Goal: Task Accomplishment & Management: Manage account settings

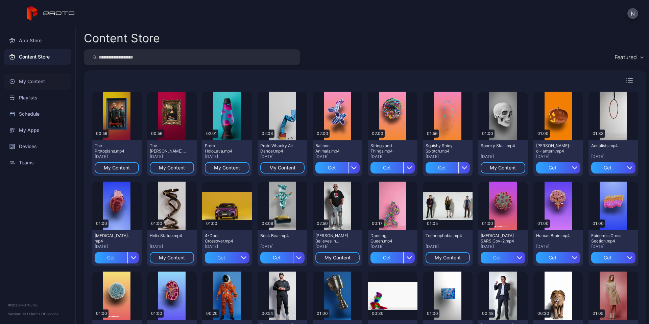
click at [39, 85] on div "My Content" at bounding box center [37, 81] width 67 height 16
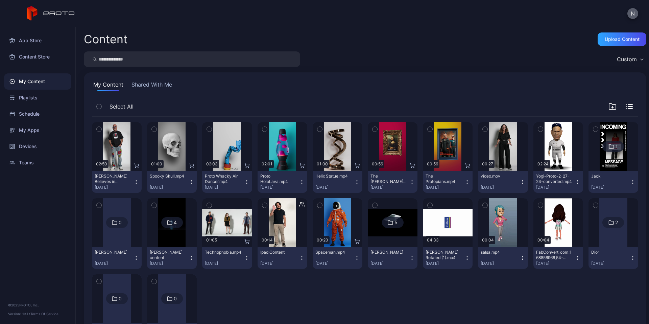
click at [630, 12] on button "N" at bounding box center [632, 13] width 11 height 11
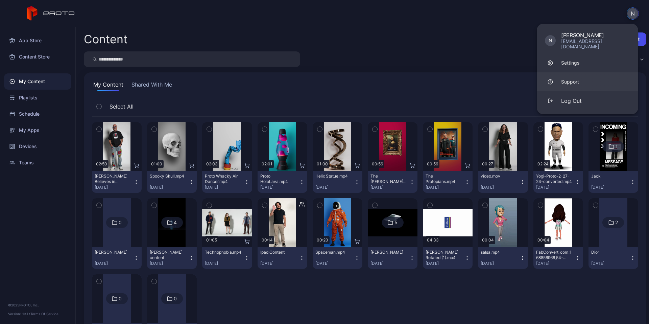
click at [577, 78] on div "Support" at bounding box center [570, 81] width 18 height 7
click at [448, 53] on div "Custom" at bounding box center [365, 59] width 562 height 16
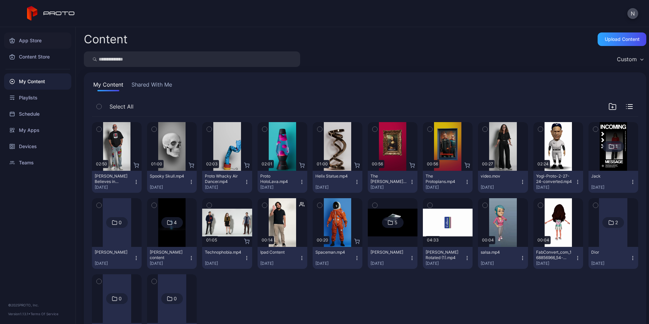
click at [40, 41] on div "App Store" at bounding box center [37, 40] width 67 height 16
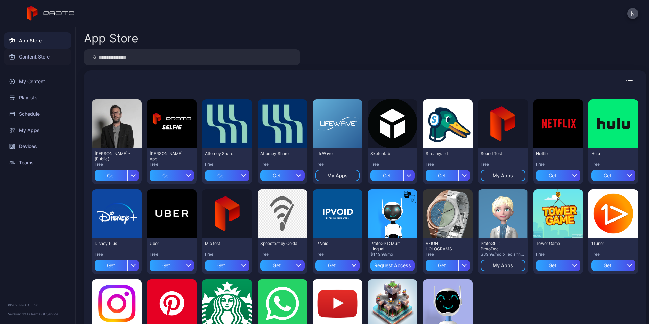
click at [25, 62] on div "Content Store" at bounding box center [37, 57] width 67 height 16
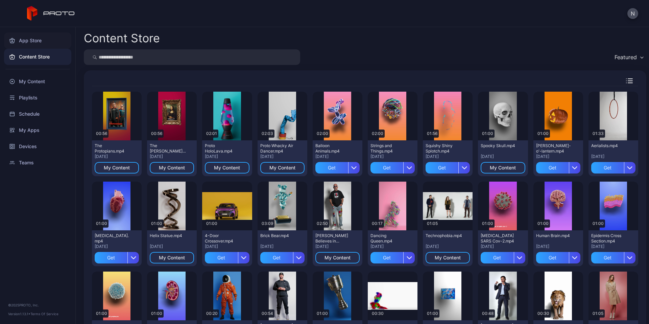
click at [30, 45] on div "App Store" at bounding box center [37, 40] width 67 height 16
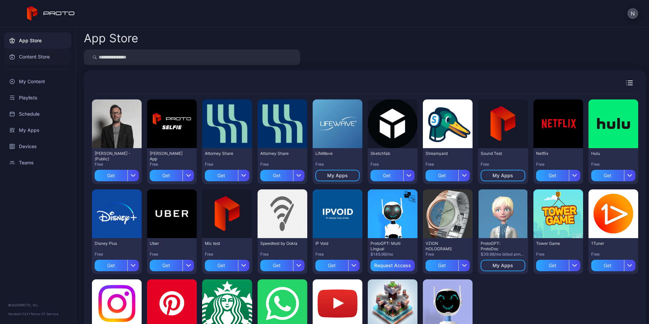
click at [41, 57] on div "Content Store" at bounding box center [37, 57] width 67 height 16
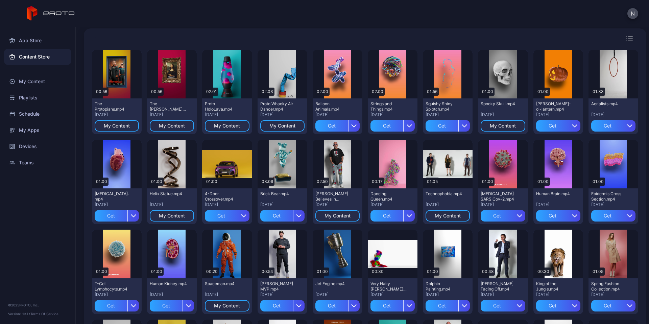
scroll to position [68, 0]
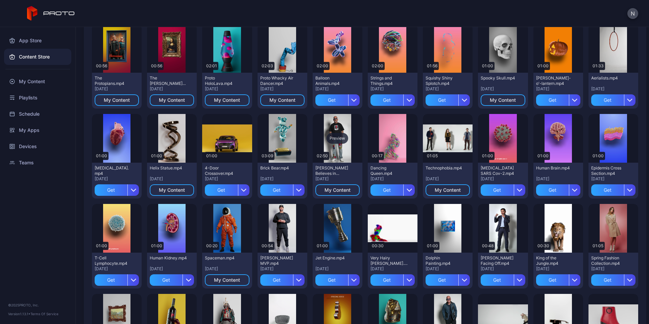
click at [333, 140] on div "Preview" at bounding box center [337, 138] width 22 height 11
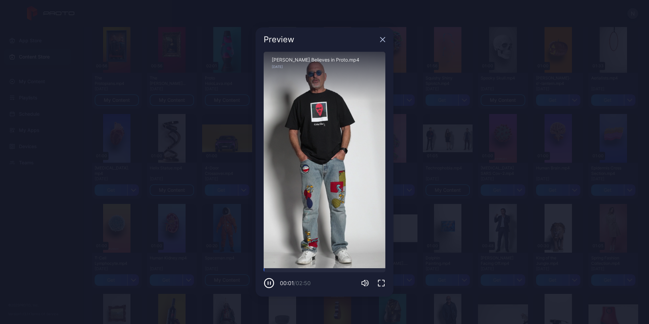
click at [383, 38] on icon "button" at bounding box center [382, 39] width 5 height 5
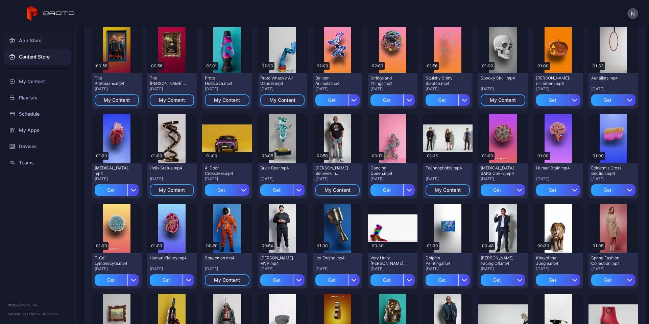
click at [31, 36] on div "App Store" at bounding box center [37, 40] width 67 height 16
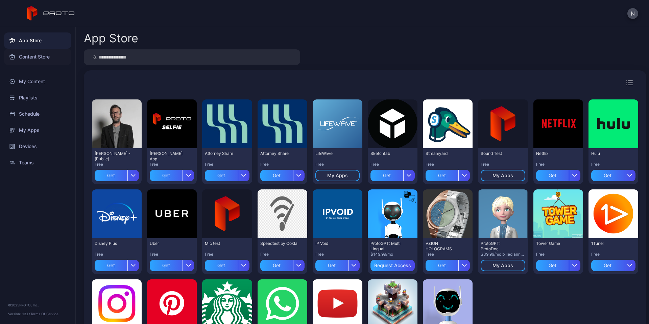
click at [30, 54] on div "Content Store" at bounding box center [37, 57] width 67 height 16
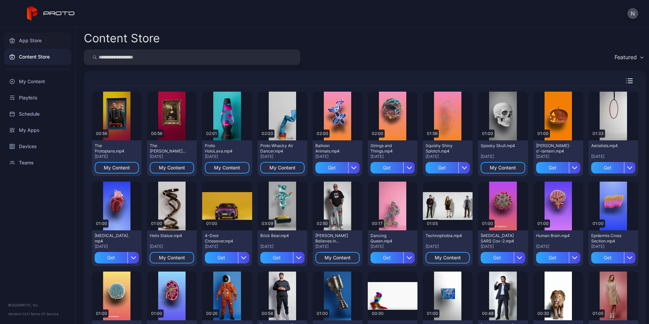
click at [42, 45] on div "App Store" at bounding box center [37, 40] width 67 height 16
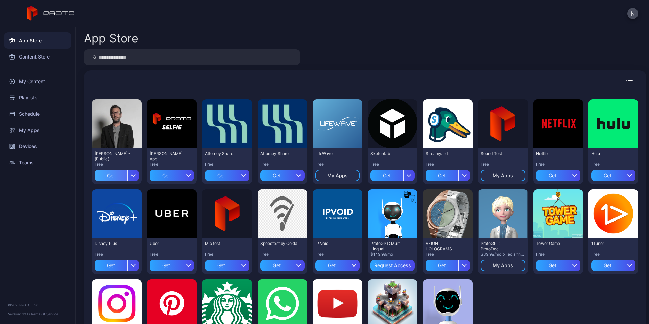
click at [104, 176] on div "Get" at bounding box center [111, 175] width 33 height 11
click at [39, 132] on div "My Apps" at bounding box center [37, 130] width 67 height 16
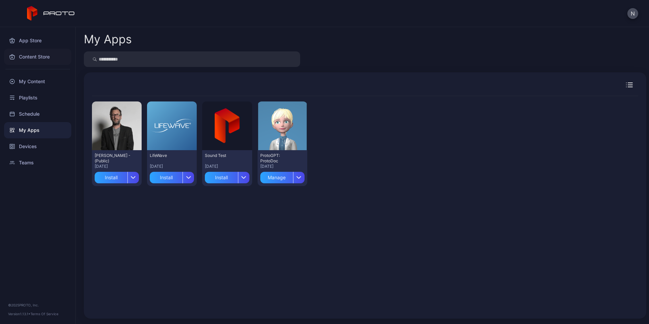
click at [34, 58] on div "Content Store" at bounding box center [37, 57] width 67 height 16
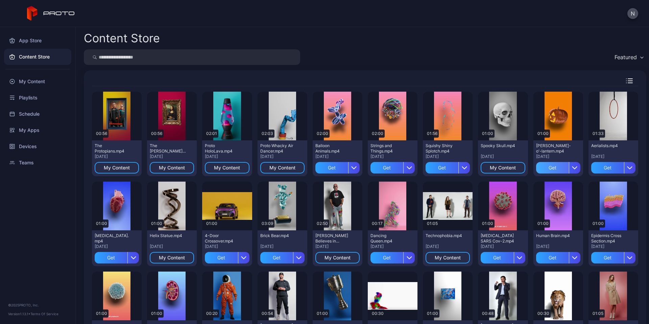
click at [540, 167] on div "Get" at bounding box center [552, 167] width 33 height 11
click at [39, 79] on div "My Content" at bounding box center [37, 81] width 67 height 16
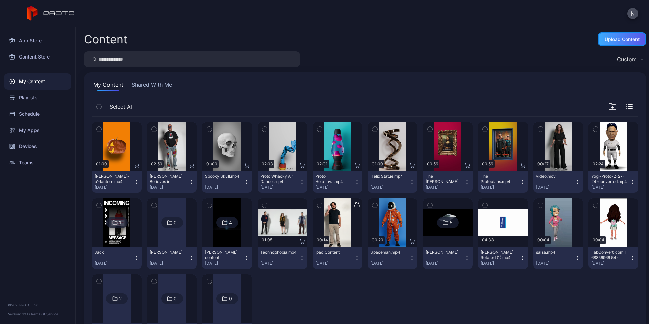
click at [605, 38] on div "Upload Content" at bounding box center [622, 38] width 35 height 5
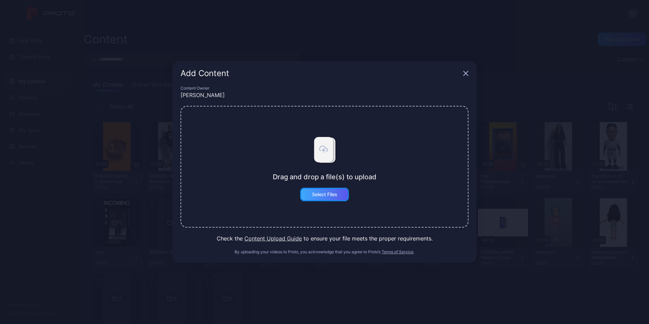
click at [322, 193] on div "Select Files" at bounding box center [324, 194] width 25 height 5
click at [266, 239] on button "Content Upload Guide" at bounding box center [272, 238] width 57 height 8
click at [469, 72] on div "Add Content" at bounding box center [324, 73] width 304 height 24
click at [463, 75] on icon "button" at bounding box center [465, 73] width 5 height 5
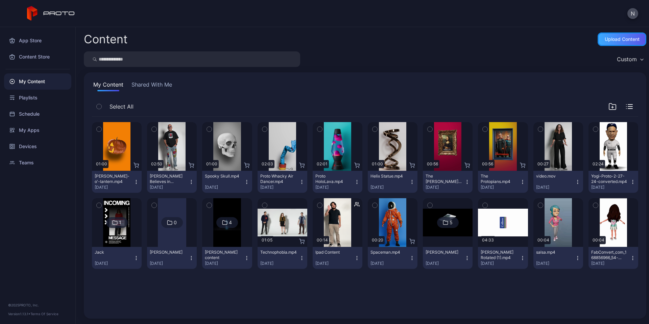
click at [605, 39] on div "Upload Content" at bounding box center [622, 38] width 35 height 5
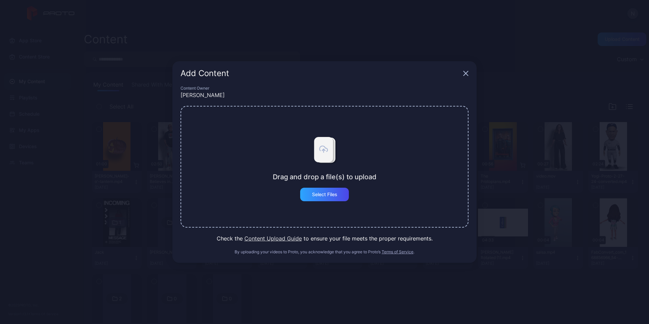
click at [464, 73] on icon "button" at bounding box center [465, 73] width 5 height 5
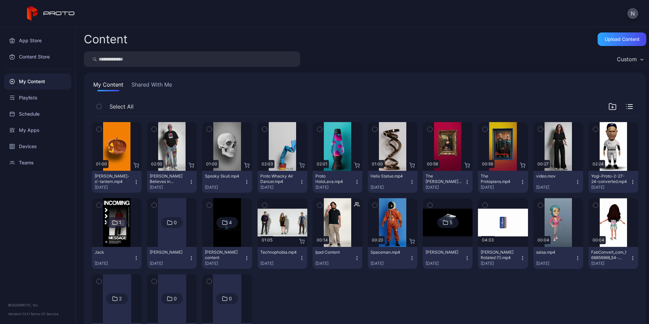
click at [135, 182] on icon "button" at bounding box center [135, 181] width 5 height 5
click at [207, 128] on icon "button" at bounding box center [209, 128] width 5 height 7
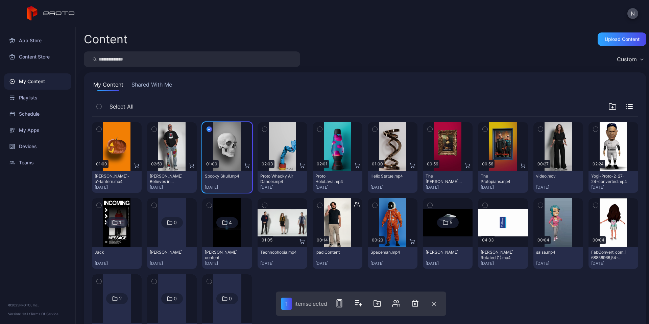
click at [262, 131] on icon "button" at bounding box center [264, 128] width 5 height 7
click at [169, 95] on div "My Content Shared With Me Select All Preview 01:00 [PERSON_NAME]-o'-lantern.mp4…" at bounding box center [365, 215] width 562 height 286
click at [207, 128] on icon "button" at bounding box center [208, 128] width 5 height 7
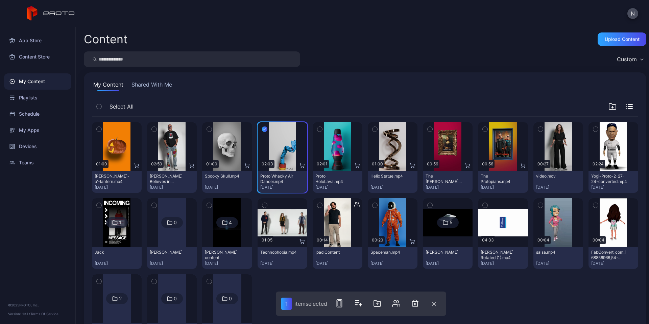
click at [263, 128] on icon "button" at bounding box center [264, 128] width 5 height 7
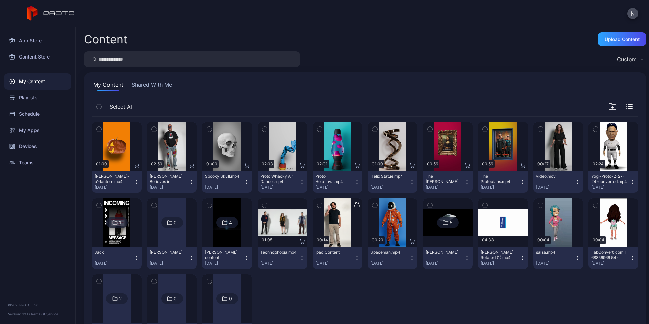
click at [135, 180] on icon "button" at bounding box center [135, 181] width 5 height 5
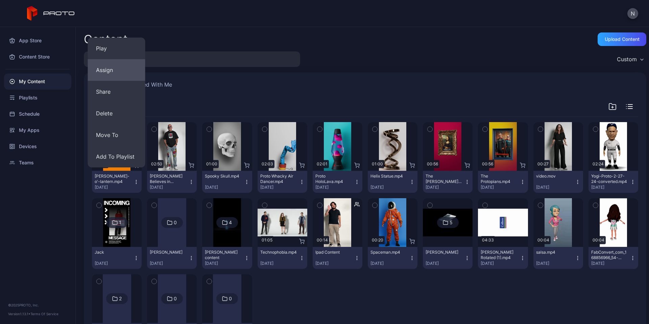
click at [111, 72] on button "Assign" at bounding box center [116, 70] width 57 height 22
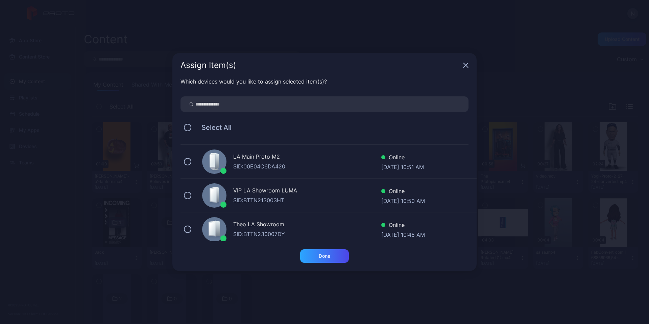
click at [463, 65] on icon "button" at bounding box center [465, 65] width 5 height 5
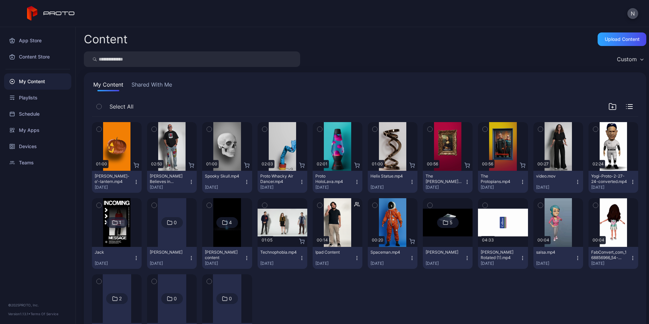
click at [135, 179] on icon "button" at bounding box center [135, 181] width 5 height 5
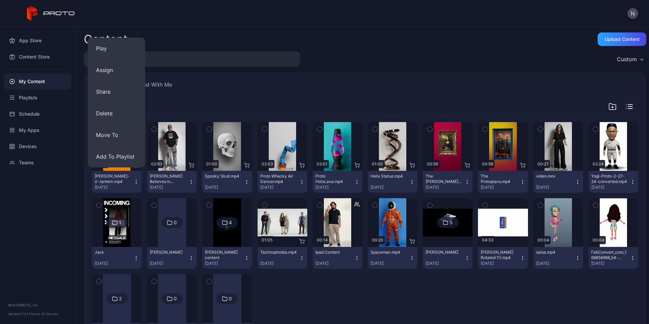
click at [355, 285] on div "Preview 01:00 [PERSON_NAME]-o'-lantern.mp4 [DATE] Preview 02:50 [PERSON_NAME] B…" at bounding box center [365, 234] width 546 height 234
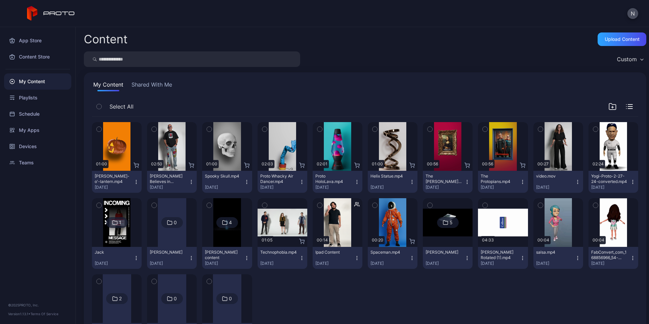
click at [354, 205] on icon "button" at bounding box center [356, 204] width 5 height 7
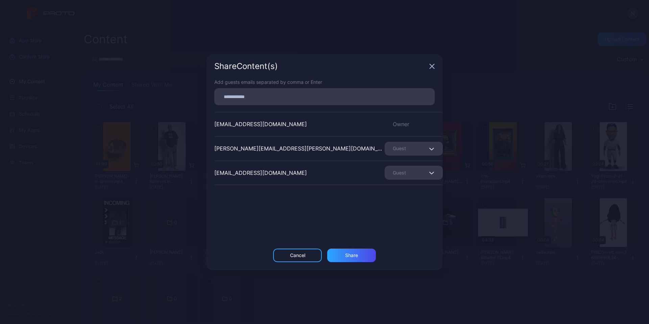
click at [431, 65] on icon "button" at bounding box center [431, 66] width 5 height 5
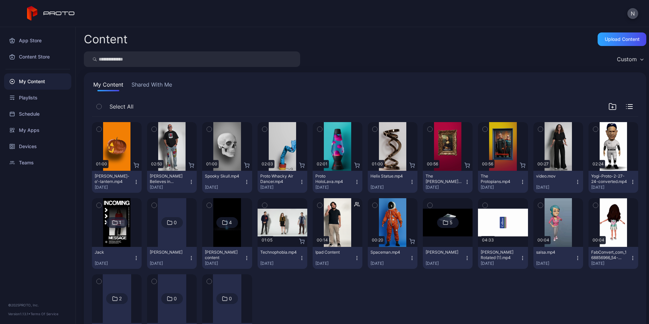
click at [136, 179] on icon "button" at bounding box center [135, 181] width 5 height 5
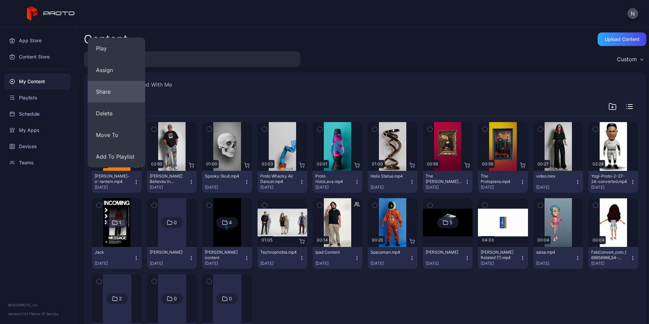
click at [107, 94] on button "Share" at bounding box center [116, 92] width 57 height 22
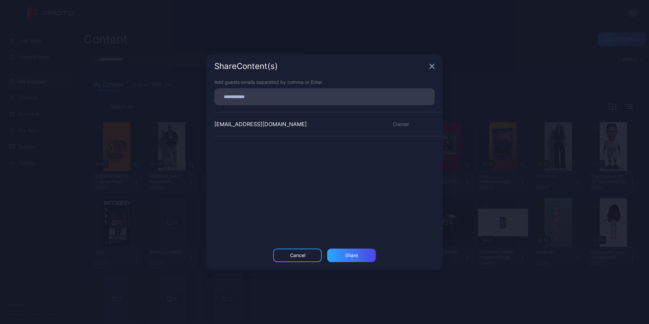
click at [432, 65] on icon "button" at bounding box center [431, 66] width 5 height 5
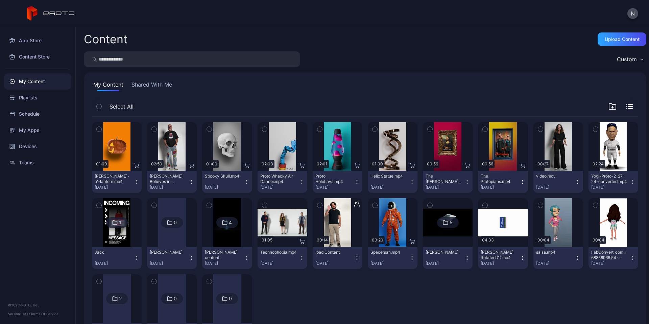
click at [355, 257] on icon "button" at bounding box center [356, 257] width 5 height 5
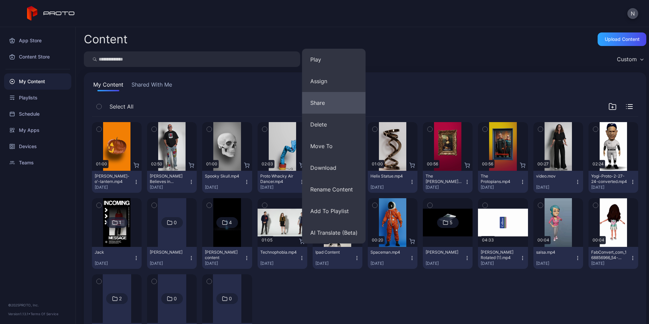
click at [338, 106] on button "Share" at bounding box center [334, 103] width 64 height 22
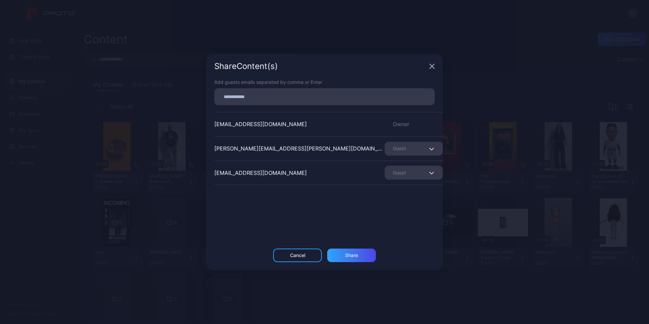
click at [408, 173] on div "Guest" at bounding box center [414, 173] width 58 height 14
click at [430, 65] on icon "button" at bounding box center [431, 66] width 5 height 5
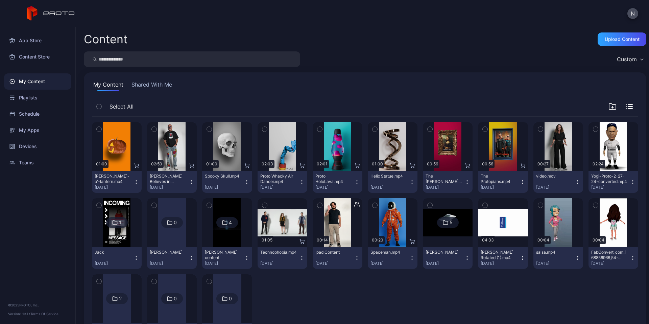
click at [134, 178] on button "[PERSON_NAME]-o'-lantern.mp4 [DATE]" at bounding box center [117, 182] width 50 height 22
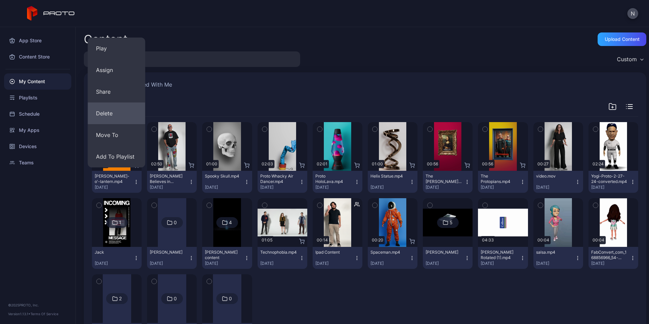
click at [120, 109] on button "Delete" at bounding box center [116, 113] width 57 height 22
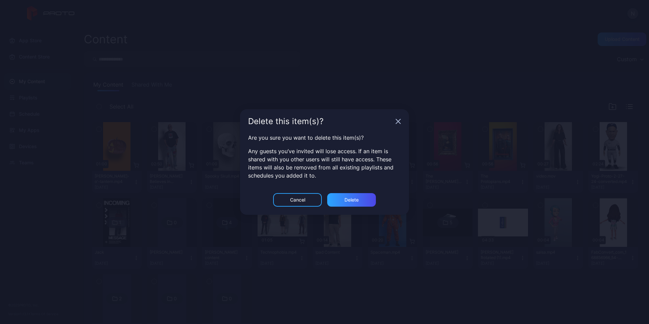
click at [398, 122] on icon "button" at bounding box center [398, 121] width 4 height 4
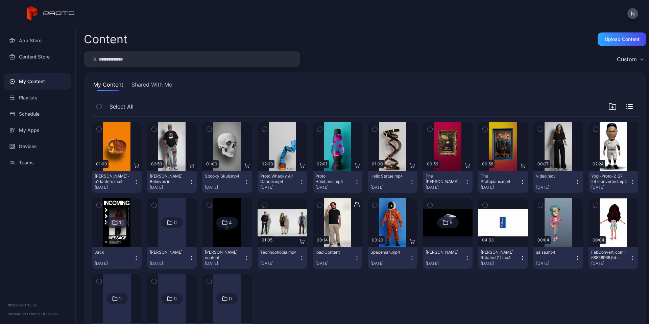
click at [136, 182] on icon "button" at bounding box center [135, 181] width 5 height 5
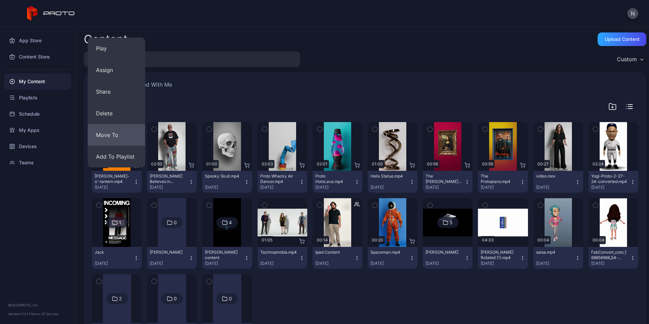
click at [113, 131] on button "Move To" at bounding box center [116, 135] width 57 height 22
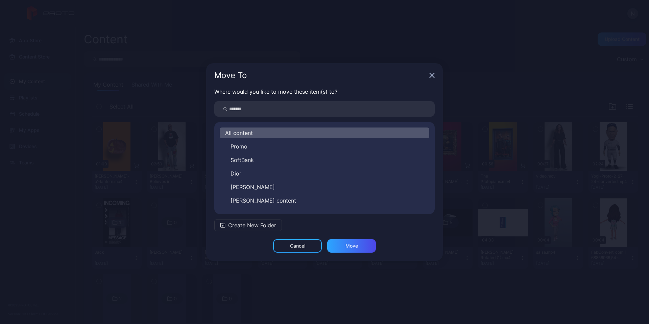
click at [436, 71] on div "Move To" at bounding box center [324, 75] width 237 height 24
click at [433, 74] on icon "button" at bounding box center [432, 75] width 4 height 4
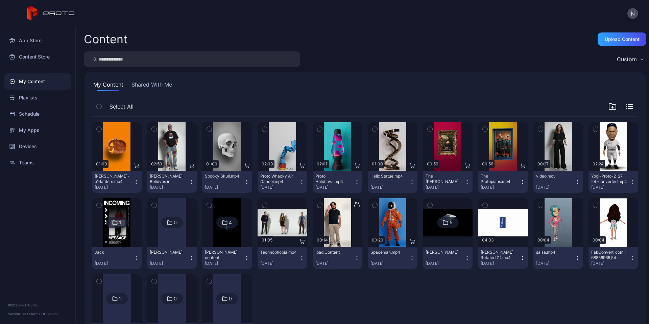
click at [134, 177] on button "[PERSON_NAME]-o'-lantern.mp4 [DATE]" at bounding box center [117, 182] width 50 height 22
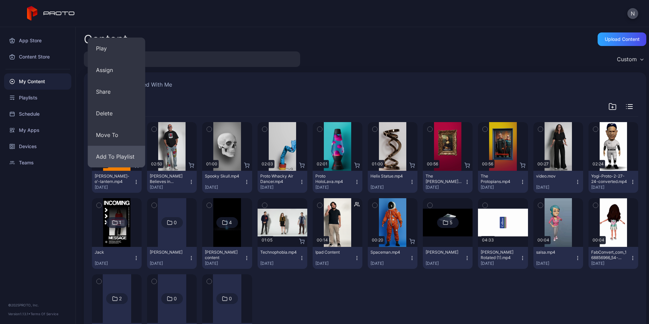
click at [126, 156] on button "Add To Playlist" at bounding box center [116, 157] width 57 height 22
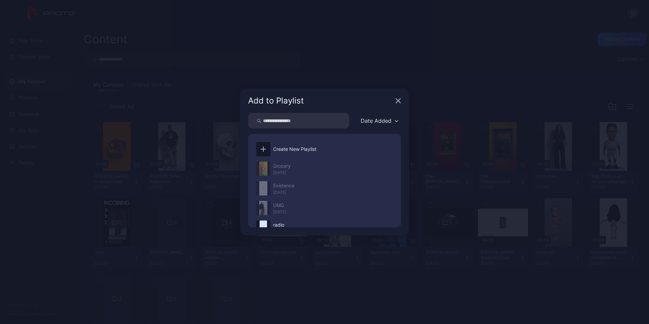
click at [397, 99] on icon "button" at bounding box center [397, 100] width 5 height 5
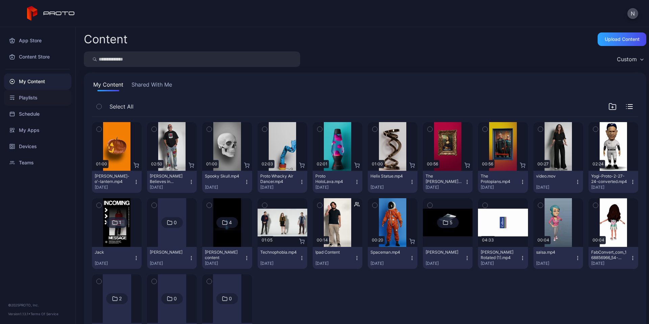
click at [20, 97] on div "Playlists" at bounding box center [37, 98] width 67 height 16
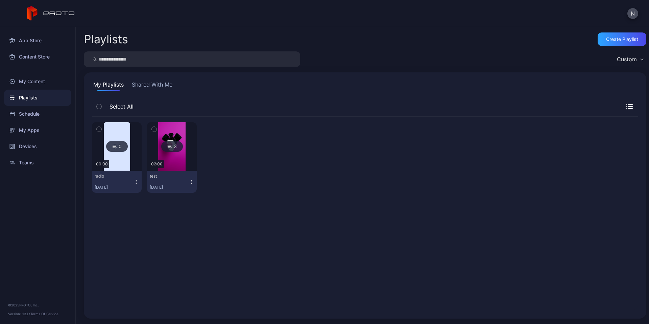
click at [191, 182] on icon "button" at bounding box center [191, 181] width 5 height 5
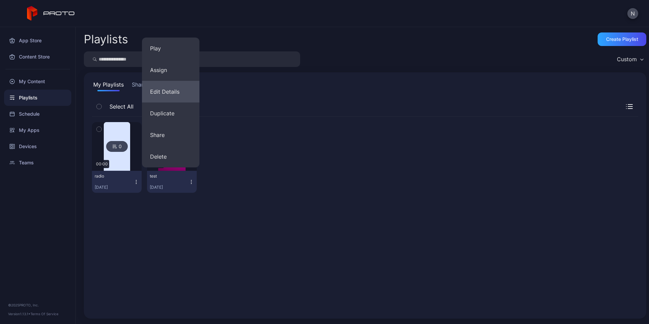
click at [172, 89] on button "Edit Details" at bounding box center [170, 92] width 57 height 22
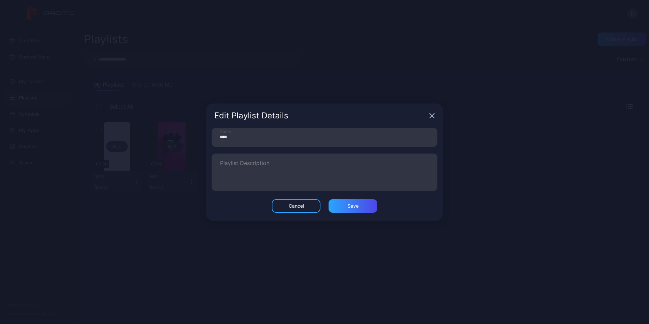
click at [434, 115] on icon "button" at bounding box center [431, 115] width 5 height 5
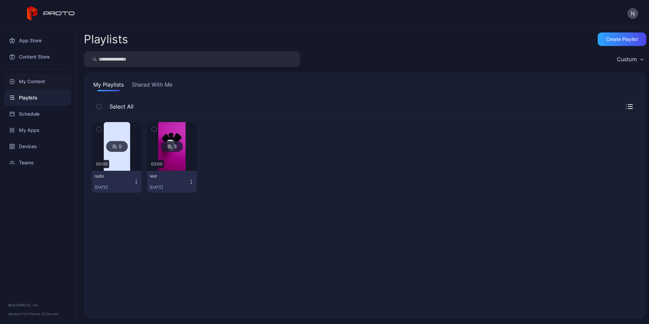
click at [49, 79] on div "My Content" at bounding box center [37, 81] width 67 height 16
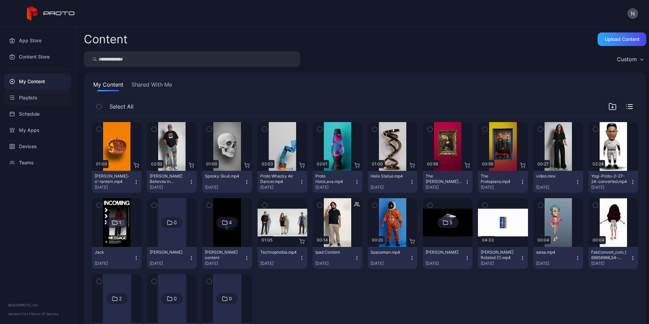
click at [39, 94] on div "Playlists" at bounding box center [37, 98] width 67 height 16
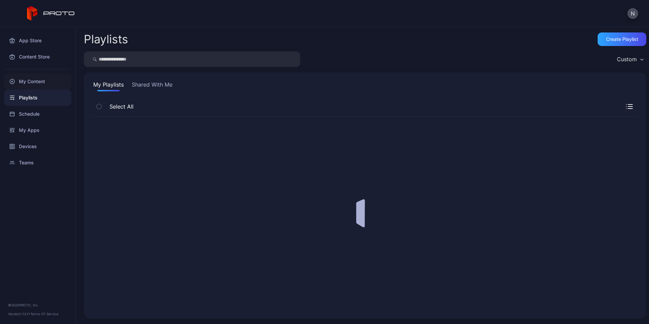
click at [38, 77] on div "My Content" at bounding box center [37, 81] width 67 height 16
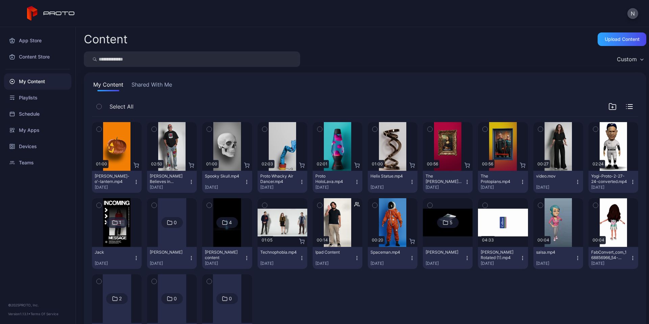
click at [167, 81] on button "Shared With Me" at bounding box center [151, 85] width 43 height 11
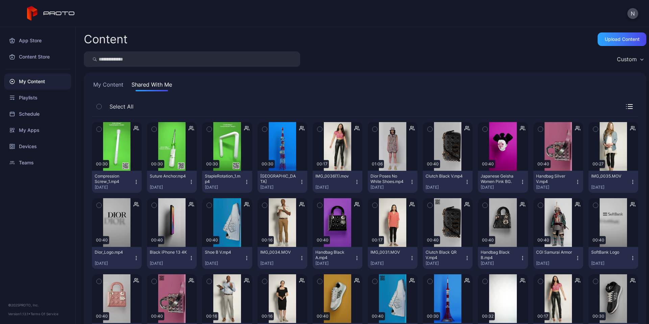
click at [103, 61] on input "search" at bounding box center [192, 59] width 216 height 16
click at [107, 85] on button "My Content" at bounding box center [108, 85] width 33 height 11
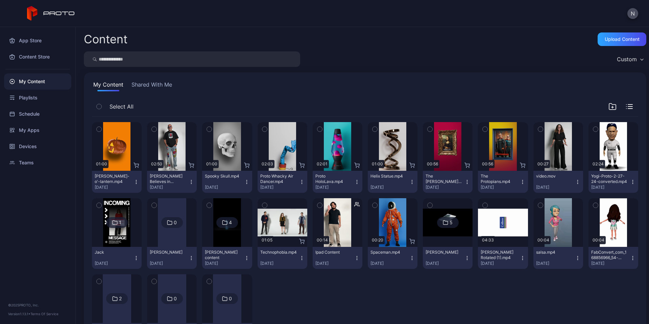
click at [111, 55] on input "search" at bounding box center [192, 59] width 216 height 16
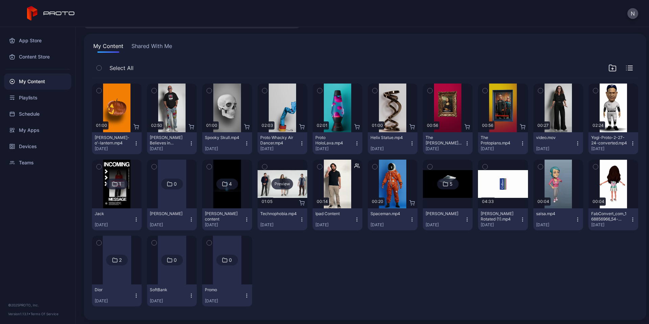
scroll to position [40, 0]
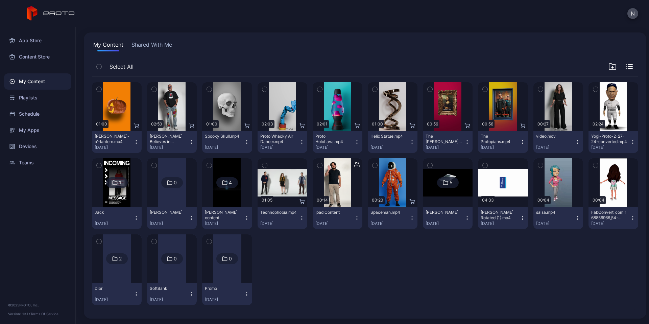
click at [147, 45] on button "Shared With Me" at bounding box center [151, 46] width 43 height 11
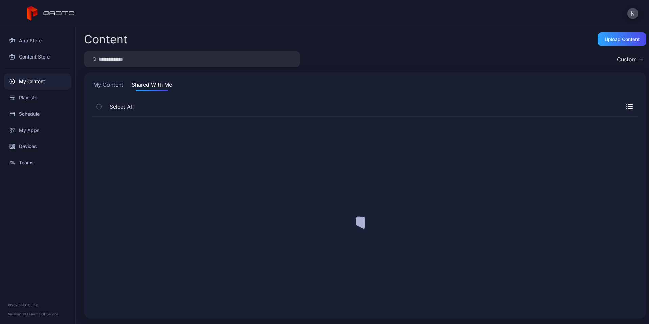
scroll to position [0, 0]
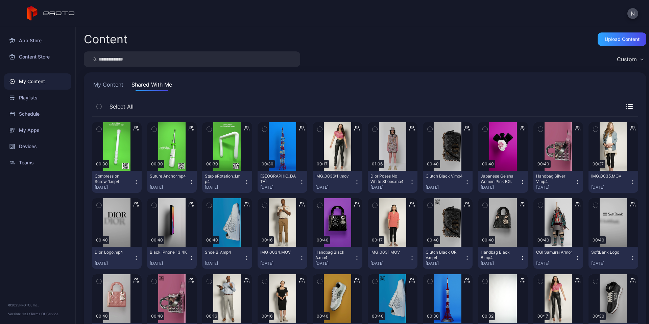
click at [137, 180] on icon "button" at bounding box center [135, 181] width 5 height 5
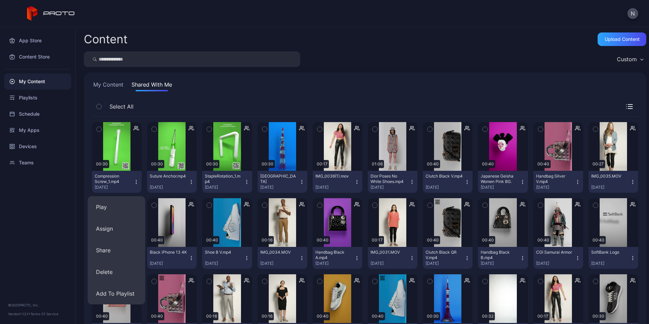
click at [177, 81] on div "My Content Shared With Me" at bounding box center [365, 85] width 546 height 11
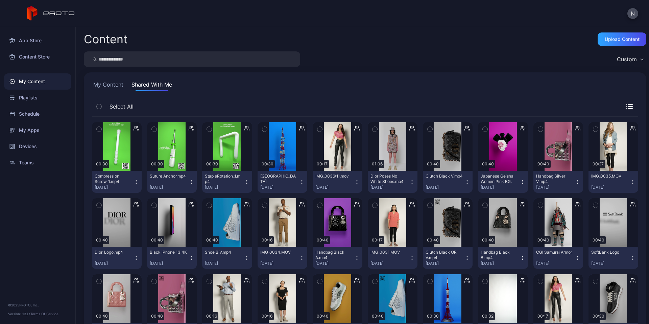
click at [102, 84] on button "My Content" at bounding box center [108, 85] width 33 height 11
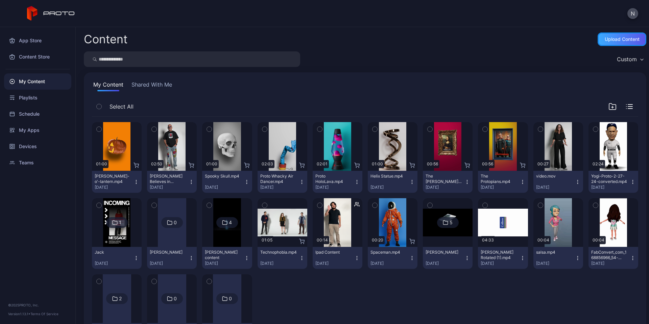
click at [622, 39] on div "Upload Content" at bounding box center [622, 38] width 35 height 5
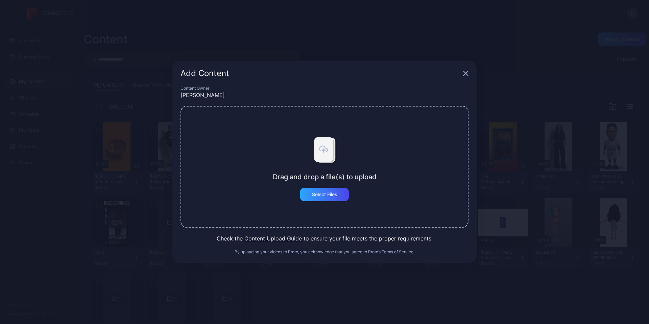
click at [33, 218] on div "Add Content Content Owner [PERSON_NAME] and drop a file(s) to upload Select Fil…" at bounding box center [324, 162] width 649 height 324
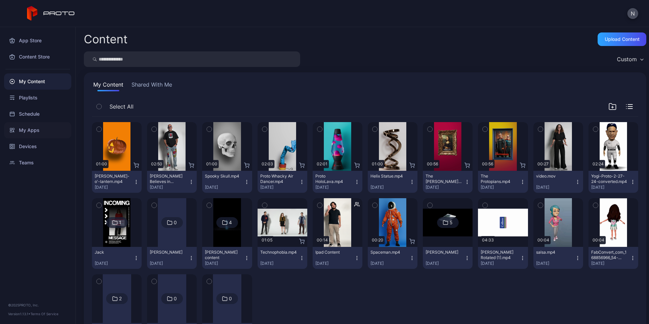
click at [32, 129] on div "My Apps" at bounding box center [37, 130] width 67 height 16
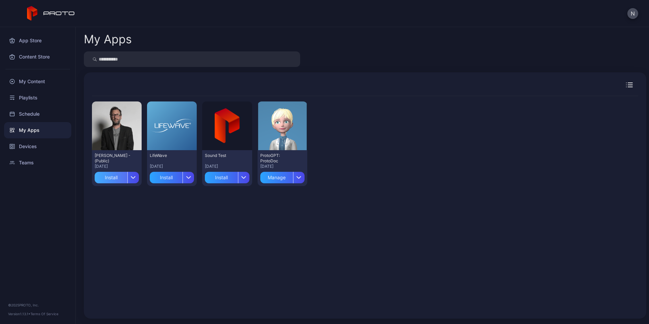
click at [112, 176] on div "Install" at bounding box center [111, 177] width 33 height 11
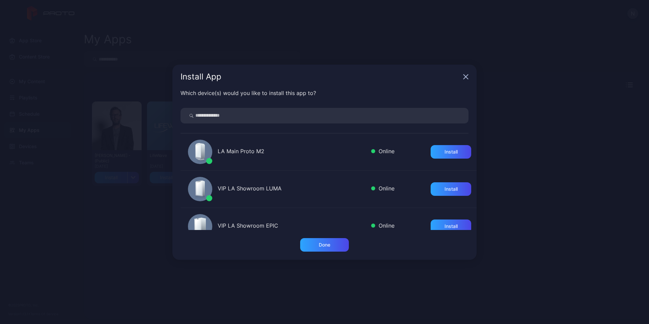
click at [466, 76] on icon "button" at bounding box center [465, 76] width 5 height 5
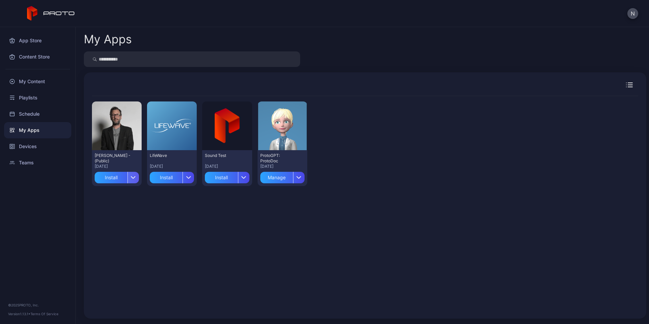
click at [130, 173] on div "button" at bounding box center [132, 177] width 11 height 11
click at [35, 148] on div "Devices" at bounding box center [37, 146] width 67 height 16
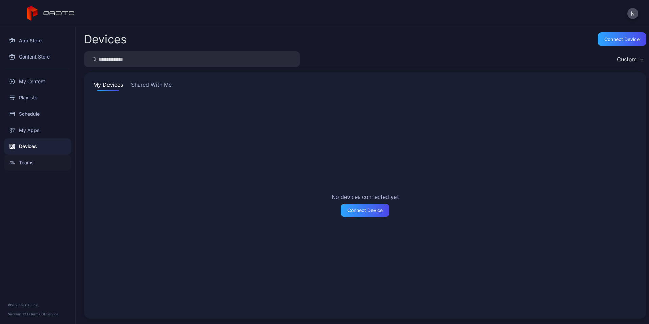
click at [33, 158] on div "Teams" at bounding box center [37, 162] width 67 height 16
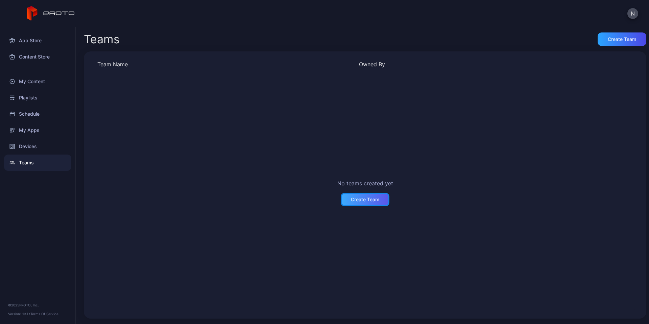
click at [371, 202] on div "Create Team" at bounding box center [365, 199] width 28 height 5
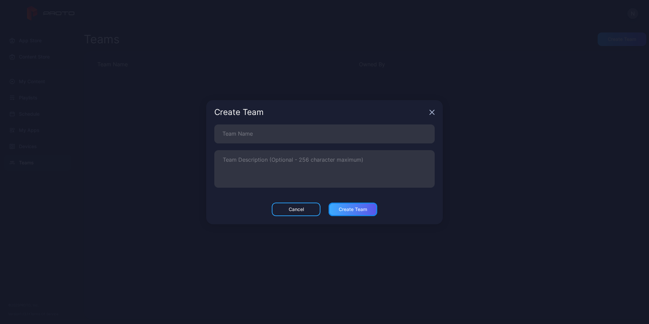
click at [349, 207] on div "Create Team" at bounding box center [353, 208] width 28 height 5
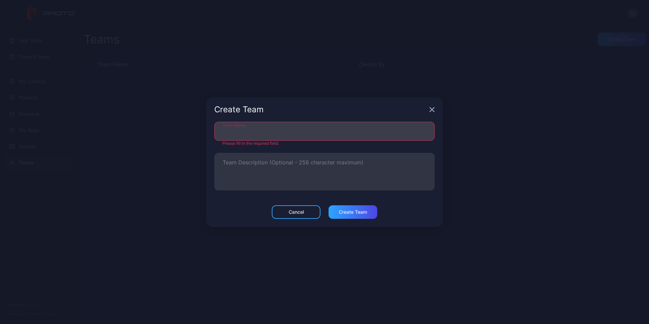
click at [287, 131] on input "Team Name" at bounding box center [324, 131] width 220 height 19
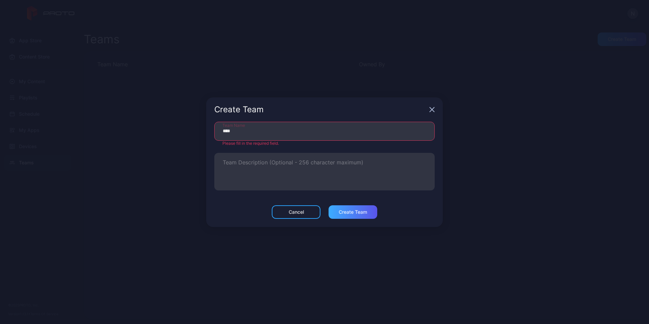
type input "****"
click at [368, 207] on div "Create Team" at bounding box center [352, 212] width 49 height 14
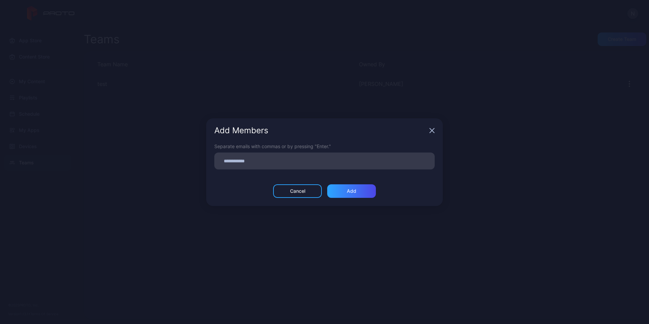
click at [431, 130] on icon "button" at bounding box center [431, 130] width 5 height 5
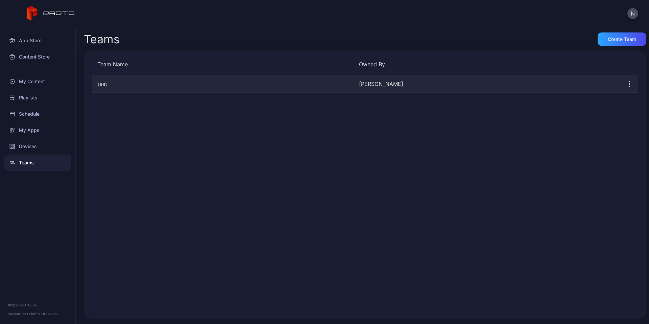
click at [248, 84] on div "test" at bounding box center [223, 84] width 262 height 8
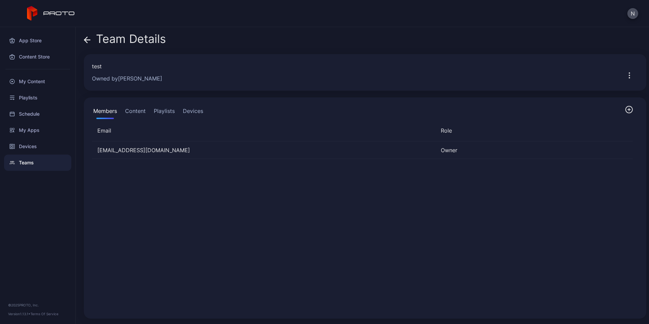
click at [137, 114] on button "Content" at bounding box center [135, 112] width 23 height 14
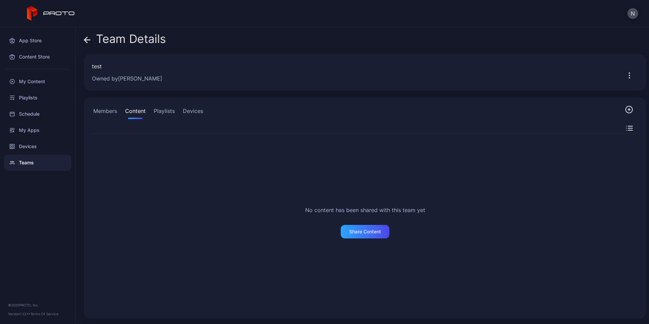
click at [161, 110] on button "Playlists" at bounding box center [164, 112] width 24 height 14
click at [190, 112] on button "Devices" at bounding box center [192, 112] width 23 height 14
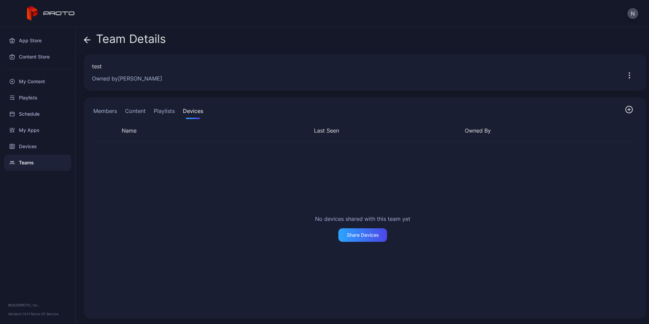
click at [101, 112] on button "Members" at bounding box center [105, 112] width 26 height 14
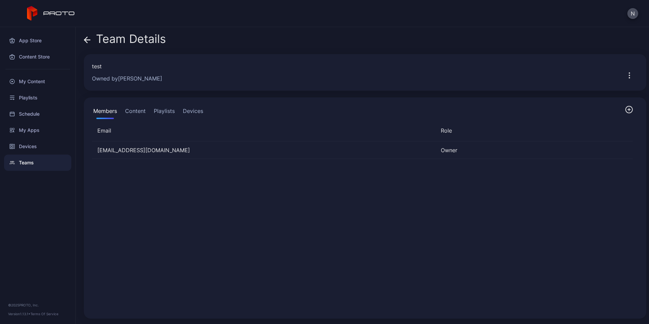
click at [186, 112] on button "Devices" at bounding box center [192, 112] width 23 height 14
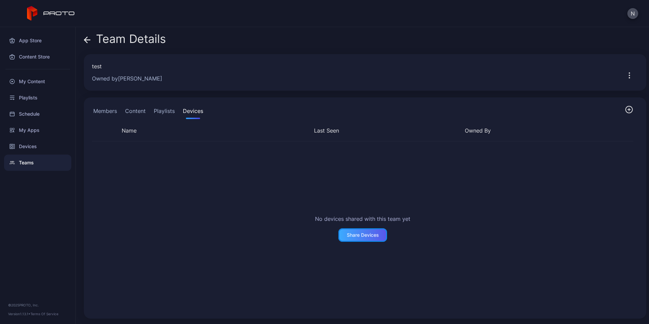
click at [349, 234] on div "Share Devices" at bounding box center [363, 234] width 32 height 5
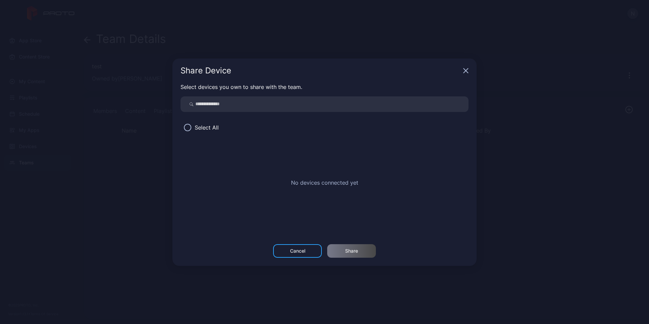
click at [463, 68] on div "Share Device" at bounding box center [324, 70] width 304 height 24
click at [463, 69] on icon "button" at bounding box center [465, 70] width 5 height 5
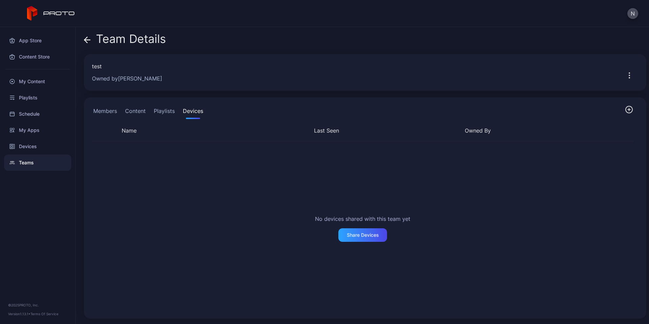
click at [138, 111] on button "Content" at bounding box center [135, 112] width 23 height 14
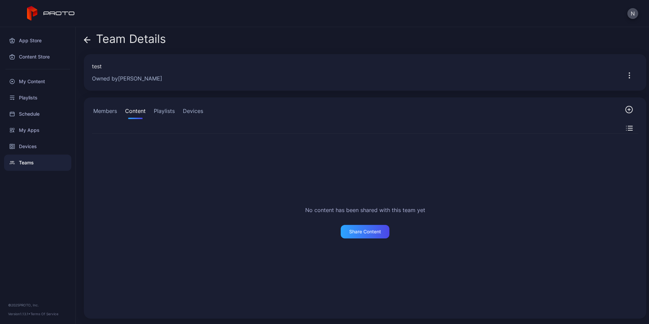
click at [102, 113] on button "Members" at bounding box center [105, 112] width 26 height 14
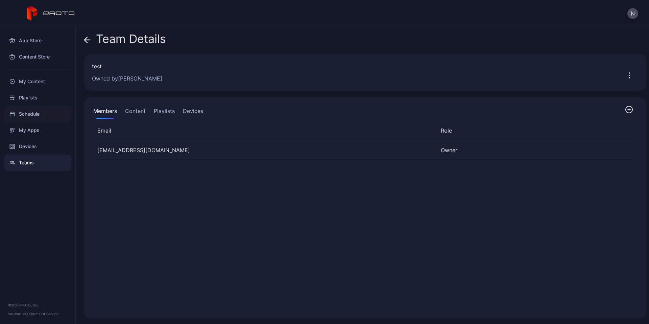
click at [43, 113] on div "Schedule" at bounding box center [37, 114] width 67 height 16
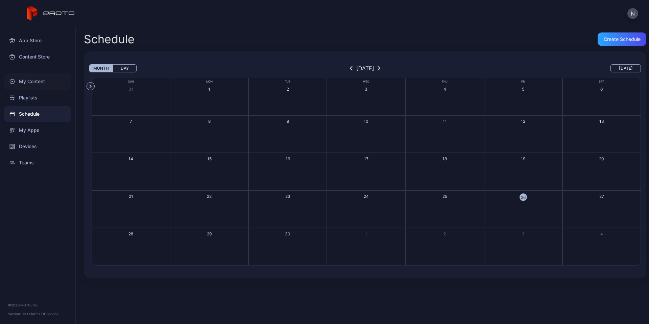
click at [38, 75] on div "My Content" at bounding box center [37, 81] width 67 height 16
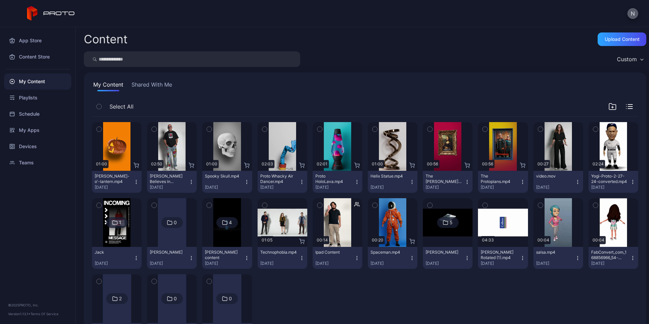
click at [631, 13] on button "N" at bounding box center [632, 13] width 11 height 11
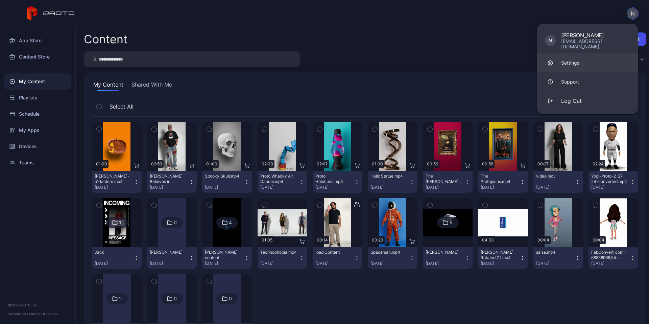
click at [578, 59] on div "Settings" at bounding box center [570, 62] width 18 height 7
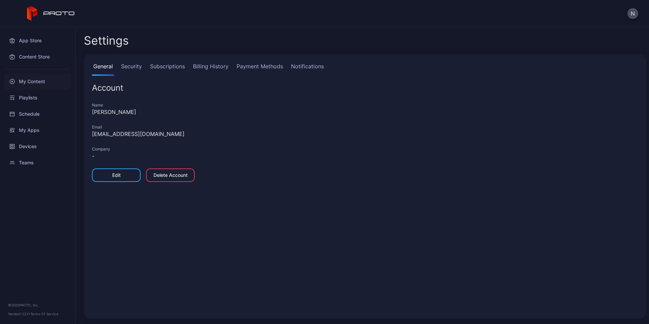
click at [32, 78] on div "My Content" at bounding box center [37, 81] width 67 height 16
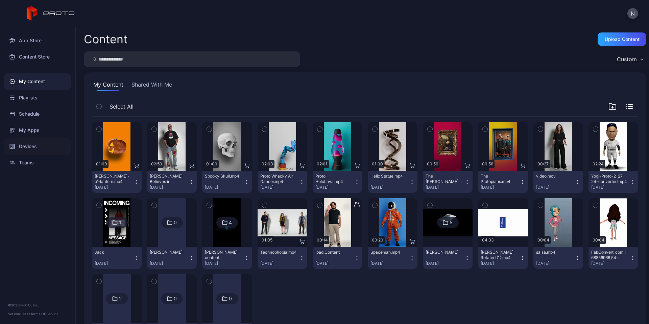
click at [46, 146] on div "Devices" at bounding box center [37, 146] width 67 height 16
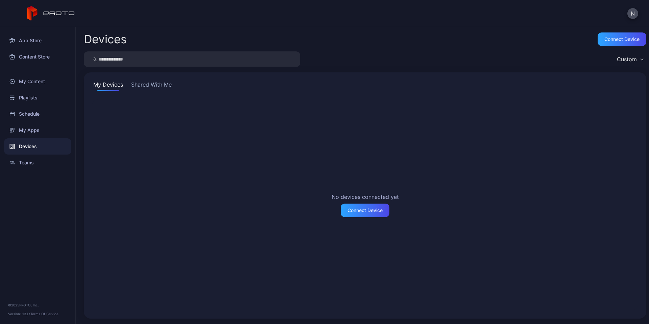
click at [153, 88] on button "Shared With Me" at bounding box center [151, 85] width 43 height 11
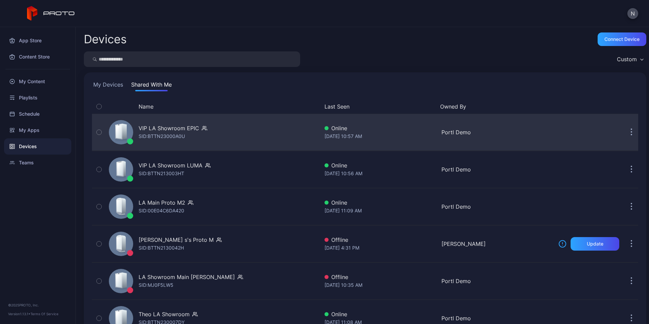
click at [506, 125] on div "VIP LA Showroom EPIC SID: BTTN23000A0U Online [DATE] 10:57 AM Portl Demo" at bounding box center [365, 132] width 546 height 34
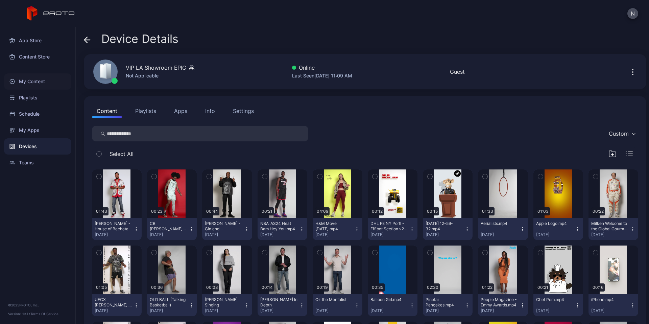
click at [43, 82] on div "My Content" at bounding box center [37, 81] width 67 height 16
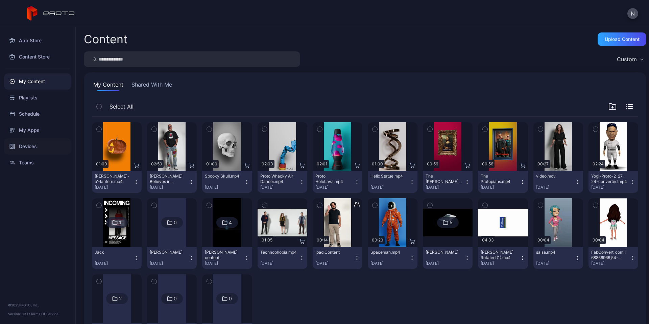
click at [42, 143] on div "Devices" at bounding box center [37, 146] width 67 height 16
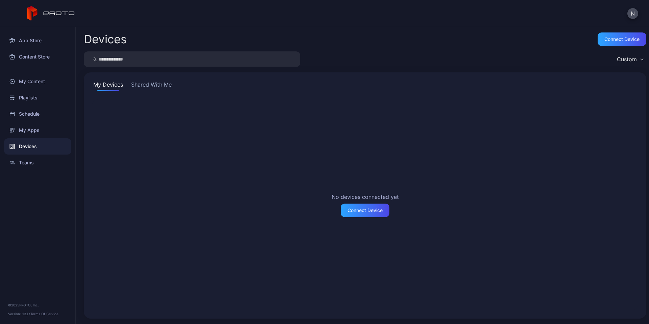
click at [142, 82] on button "Shared With Me" at bounding box center [151, 85] width 43 height 11
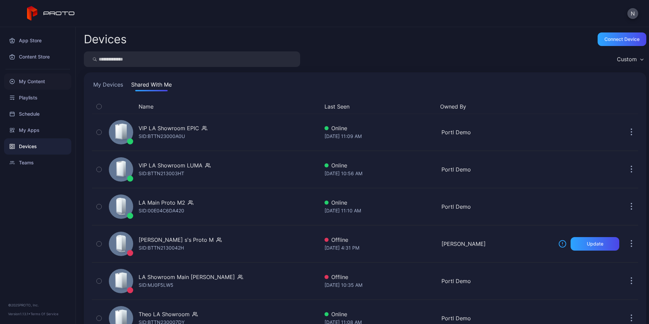
click at [23, 83] on div "My Content" at bounding box center [37, 81] width 67 height 16
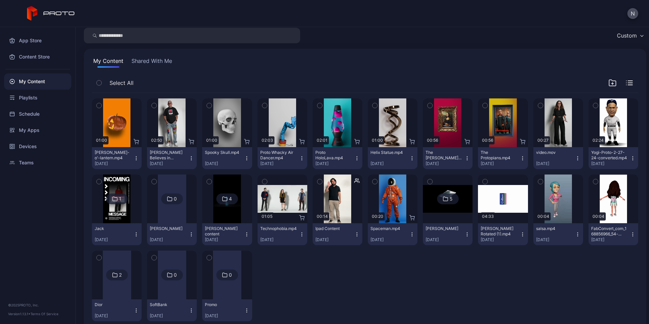
scroll to position [40, 0]
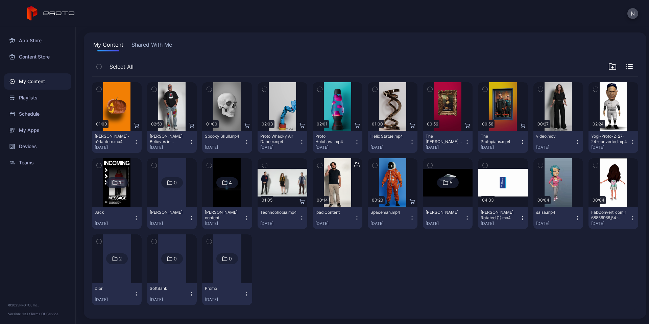
click at [171, 260] on icon at bounding box center [170, 258] width 4 height 4
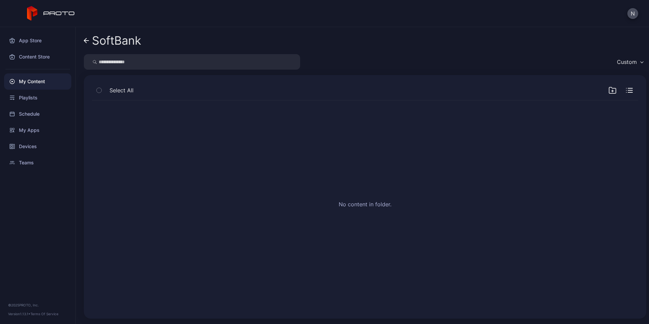
click at [599, 92] on div "Select All" at bounding box center [365, 91] width 546 height 17
click at [608, 90] on icon "button" at bounding box center [612, 90] width 8 height 8
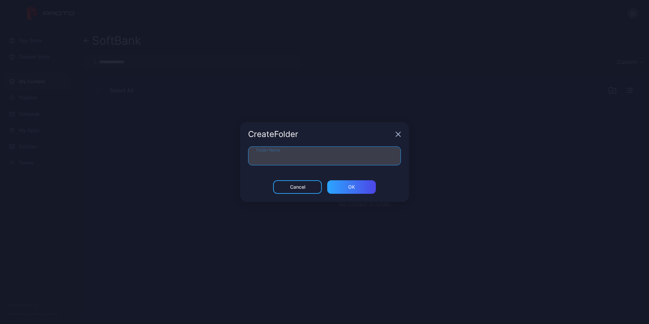
click at [298, 149] on input "Folder Name" at bounding box center [324, 155] width 153 height 19
type input "********"
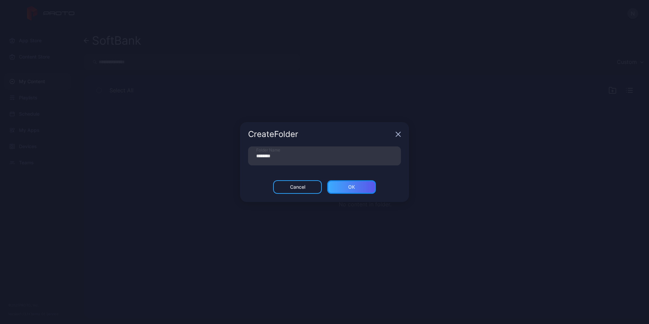
click at [349, 187] on div "ОК" at bounding box center [351, 186] width 7 height 5
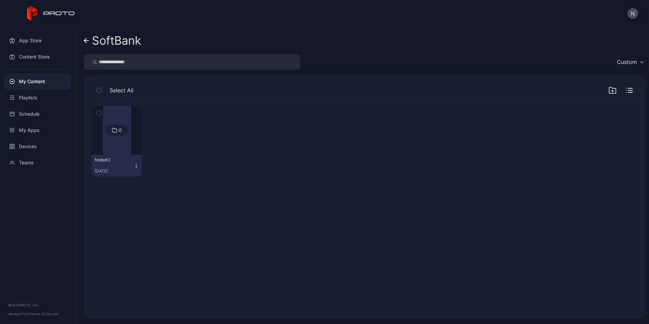
click at [87, 37] on link "SoftBank" at bounding box center [112, 40] width 57 height 16
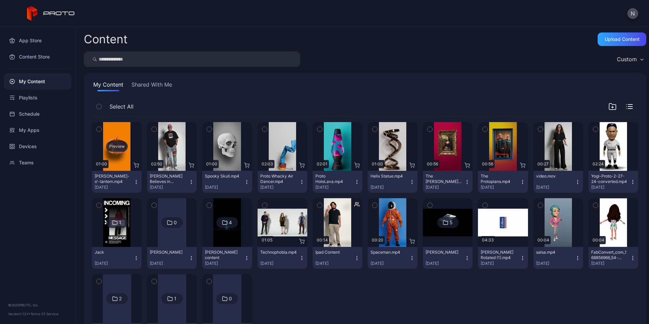
scroll to position [40, 0]
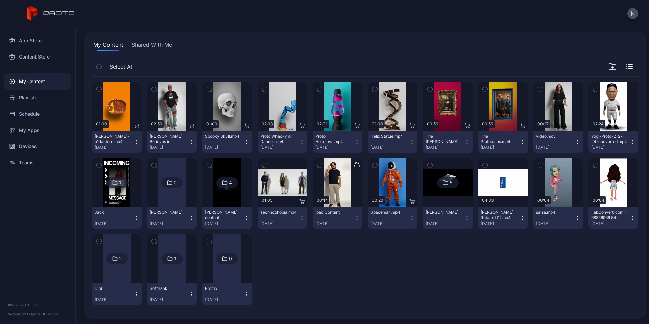
click at [170, 261] on icon at bounding box center [170, 258] width 4 height 4
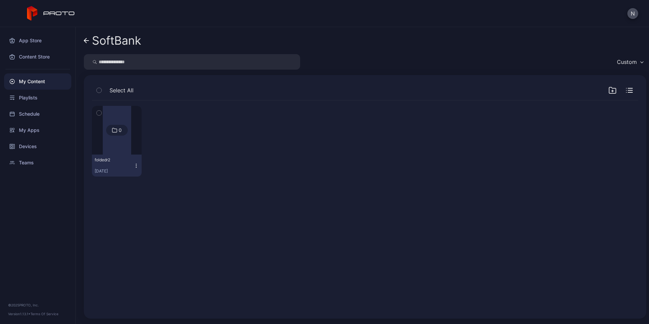
click at [117, 124] on div at bounding box center [117, 130] width 28 height 49
click at [85, 39] on icon at bounding box center [86, 41] width 5 height 6
click at [134, 161] on button "foldedr2 [DATE]" at bounding box center [117, 165] width 50 height 22
click at [231, 147] on div "0 foldedr2 [DATE]" at bounding box center [365, 140] width 546 height 81
click at [87, 40] on icon at bounding box center [86, 41] width 5 height 6
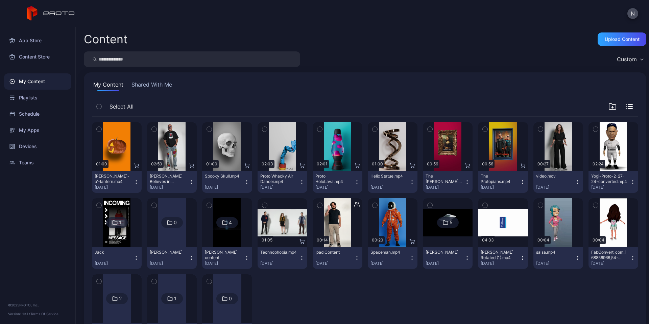
scroll to position [40, 0]
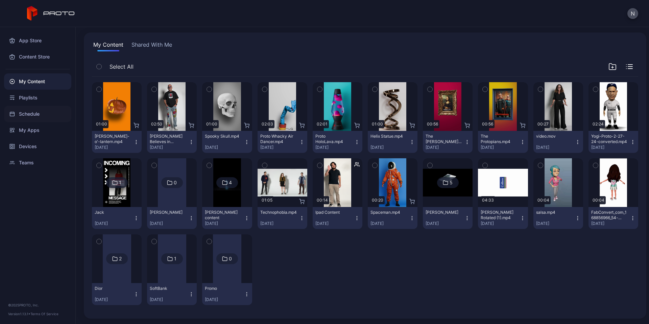
click at [33, 111] on div "Schedule" at bounding box center [37, 114] width 67 height 16
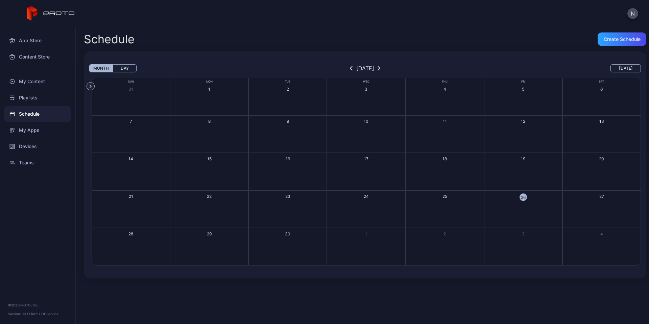
click at [214, 105] on button "1" at bounding box center [209, 97] width 78 height 38
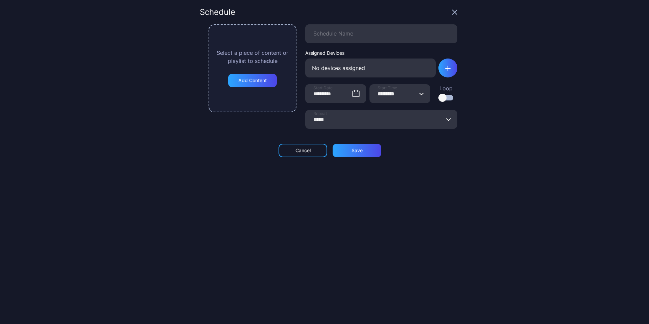
click at [452, 11] on icon "button" at bounding box center [454, 12] width 4 height 4
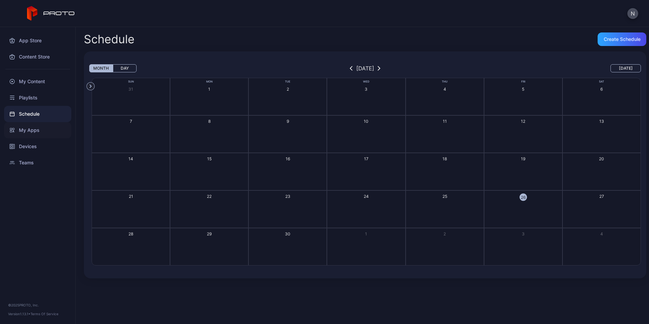
click at [29, 131] on div "My Apps" at bounding box center [37, 130] width 67 height 16
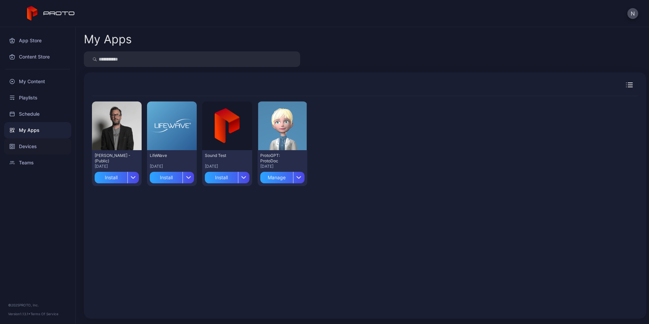
click at [21, 146] on div "Devices" at bounding box center [37, 146] width 67 height 16
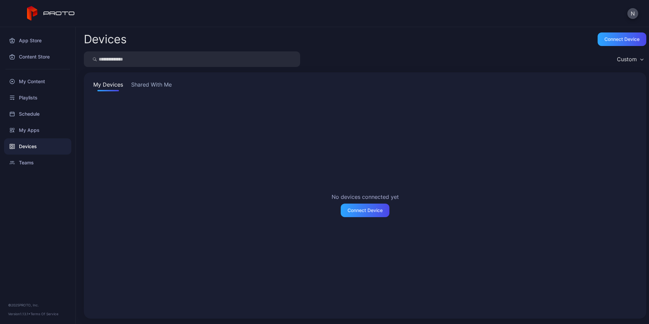
click at [150, 84] on button "Shared With Me" at bounding box center [151, 85] width 43 height 11
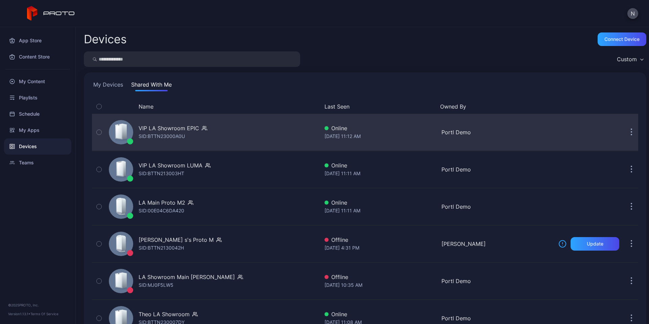
click at [189, 131] on div "VIP LA Showroom EPIC" at bounding box center [169, 128] width 60 height 8
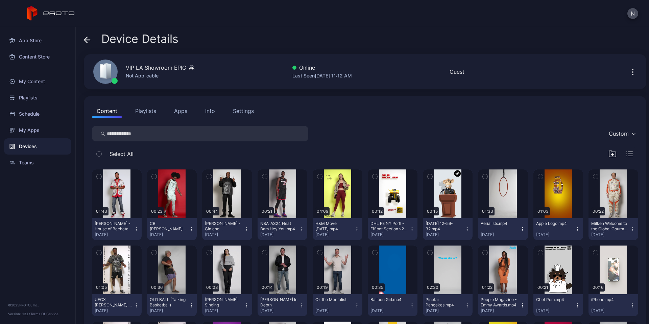
click at [132, 229] on div "[PERSON_NAME] - House of Bachata [DATE]" at bounding box center [114, 229] width 39 height 17
click at [401, 126] on div "Custom" at bounding box center [365, 134] width 546 height 16
click at [35, 96] on div "Playlists" at bounding box center [37, 98] width 67 height 16
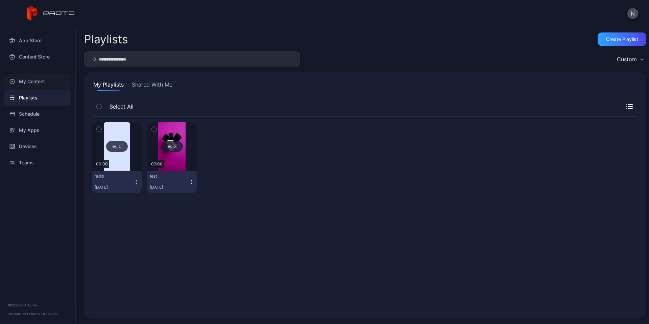
click at [43, 79] on div "My Content" at bounding box center [37, 81] width 67 height 16
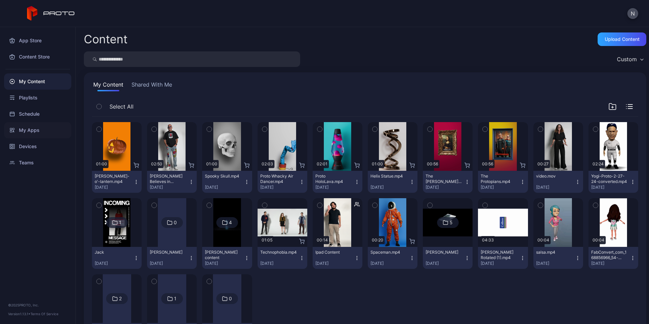
click at [33, 129] on div "My Apps" at bounding box center [37, 130] width 67 height 16
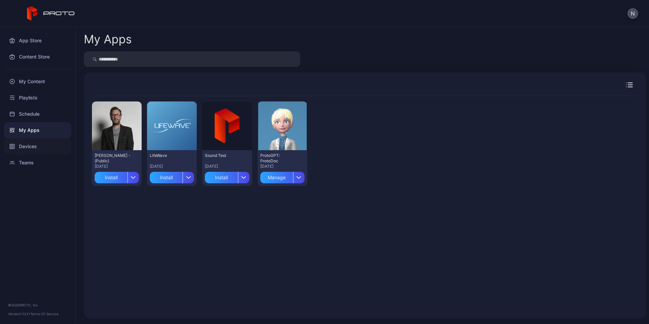
click at [27, 144] on div "Devices" at bounding box center [37, 146] width 67 height 16
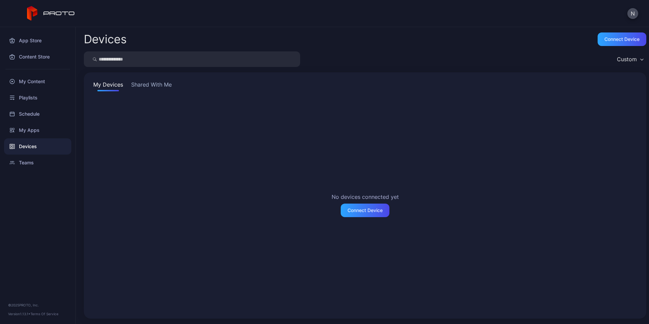
click at [160, 81] on button "Shared With Me" at bounding box center [151, 85] width 43 height 11
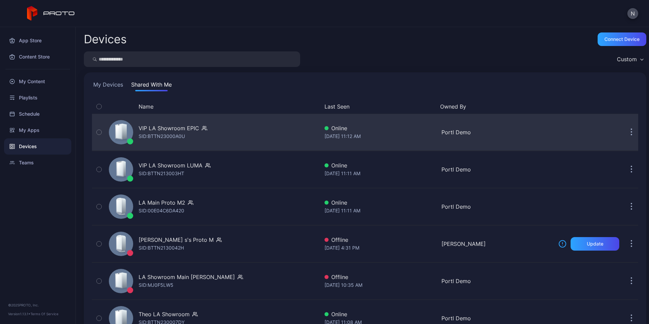
click at [631, 129] on icon "button" at bounding box center [631, 129] width 1 height 1
click at [190, 128] on div "VIP LA Showroom EPIC" at bounding box center [169, 128] width 60 height 8
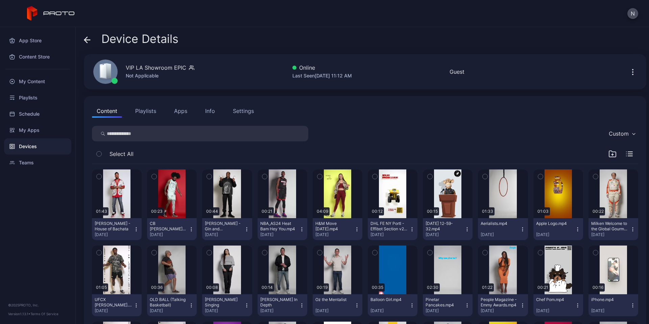
click at [148, 111] on button "Playlists" at bounding box center [145, 111] width 30 height 14
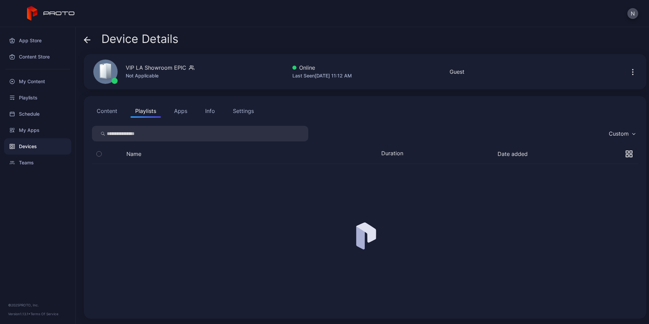
click at [178, 111] on button "Apps" at bounding box center [180, 111] width 23 height 14
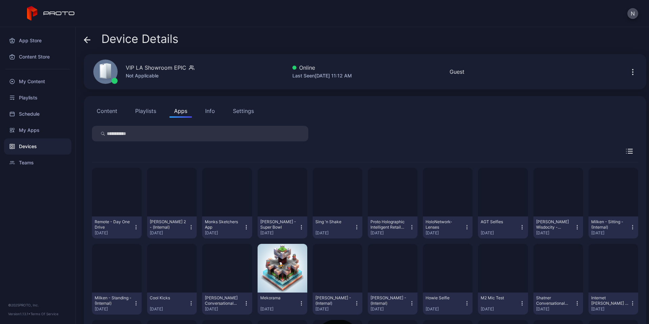
click at [209, 109] on div "Info" at bounding box center [210, 111] width 10 height 8
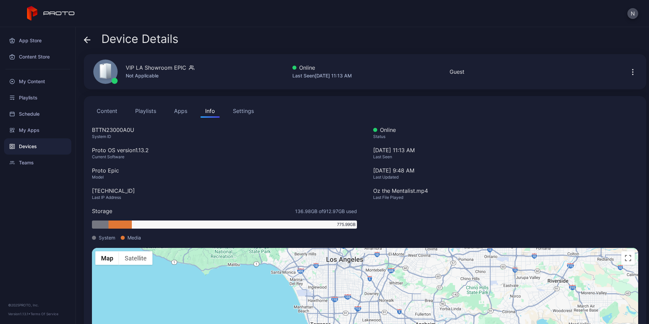
click at [240, 112] on div "Settings" at bounding box center [243, 111] width 21 height 8
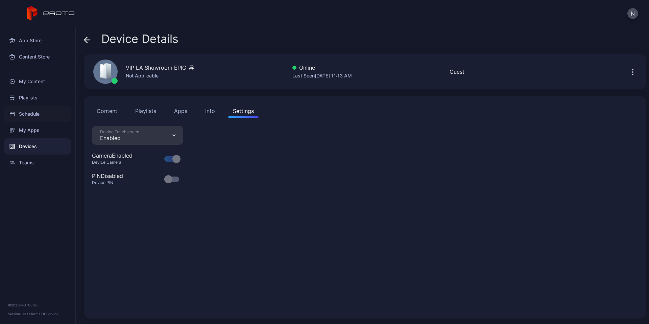
click at [41, 115] on div "Schedule" at bounding box center [37, 114] width 67 height 16
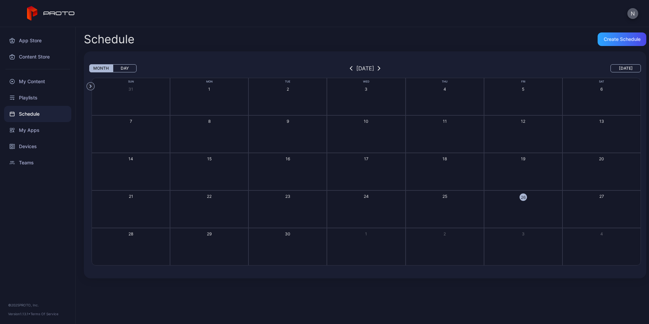
click at [630, 16] on button "N" at bounding box center [632, 13] width 11 height 11
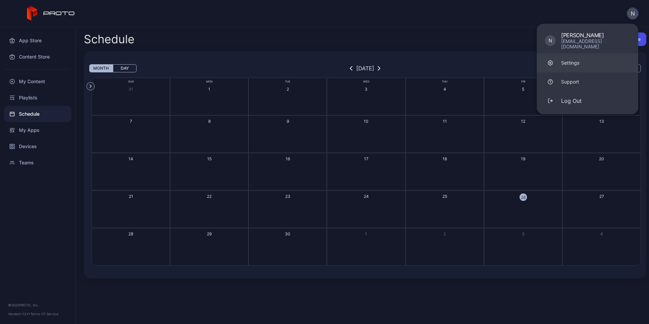
click at [575, 59] on div "Settings" at bounding box center [570, 62] width 18 height 7
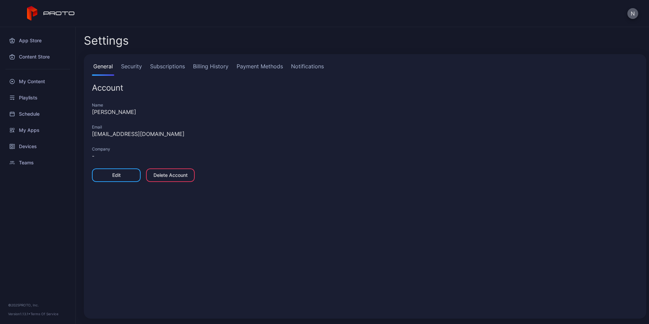
click at [633, 17] on button "N" at bounding box center [632, 13] width 11 height 11
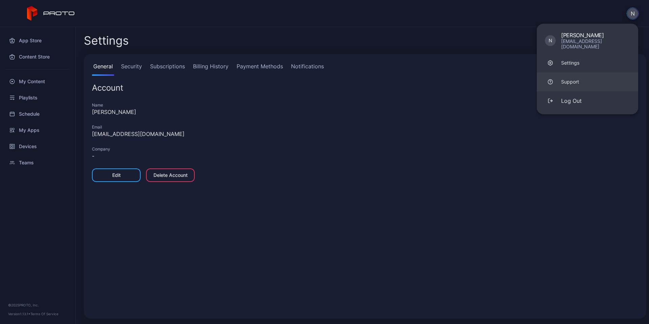
click at [570, 78] on div "Support" at bounding box center [570, 81] width 18 height 7
click at [33, 80] on div "My Content" at bounding box center [37, 81] width 67 height 16
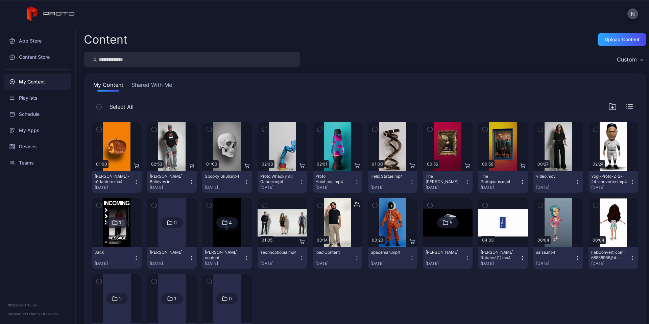
scroll to position [34, 0]
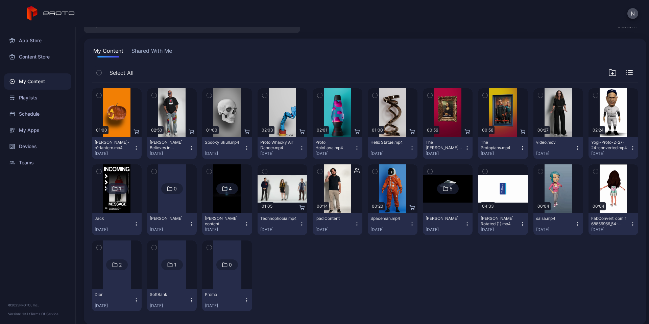
click at [189, 301] on icon "button" at bounding box center [191, 299] width 5 height 5
click at [308, 277] on div "Preview 01:00 [PERSON_NAME]-o'-lantern.mp4 [DATE] Preview 02:50 [PERSON_NAME] B…" at bounding box center [365, 200] width 546 height 234
